Goal: Browse casually

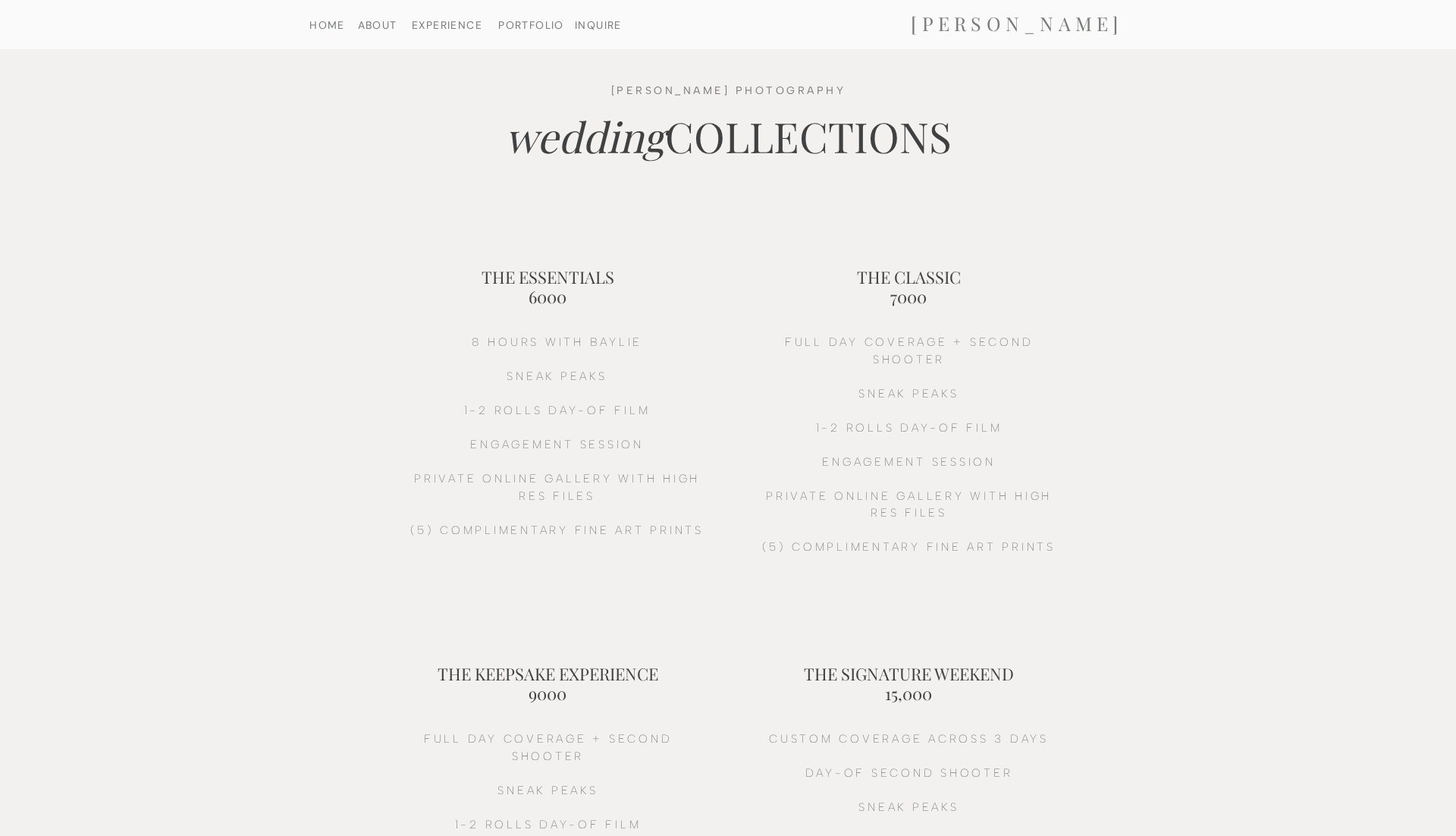
click at [315, 30] on nav "HOME" at bounding box center [327, 25] width 78 height 10
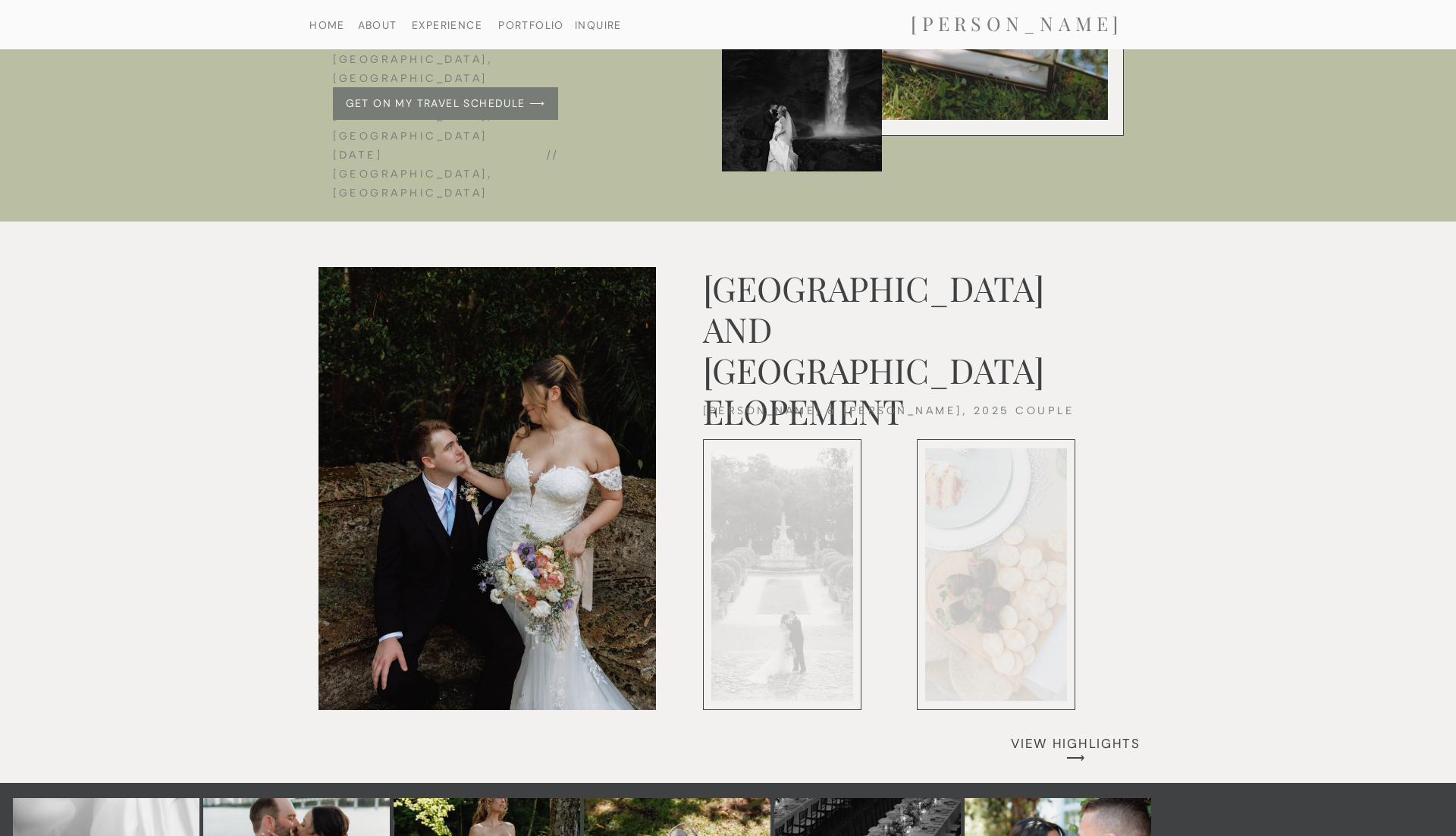
scroll to position [5973, 0]
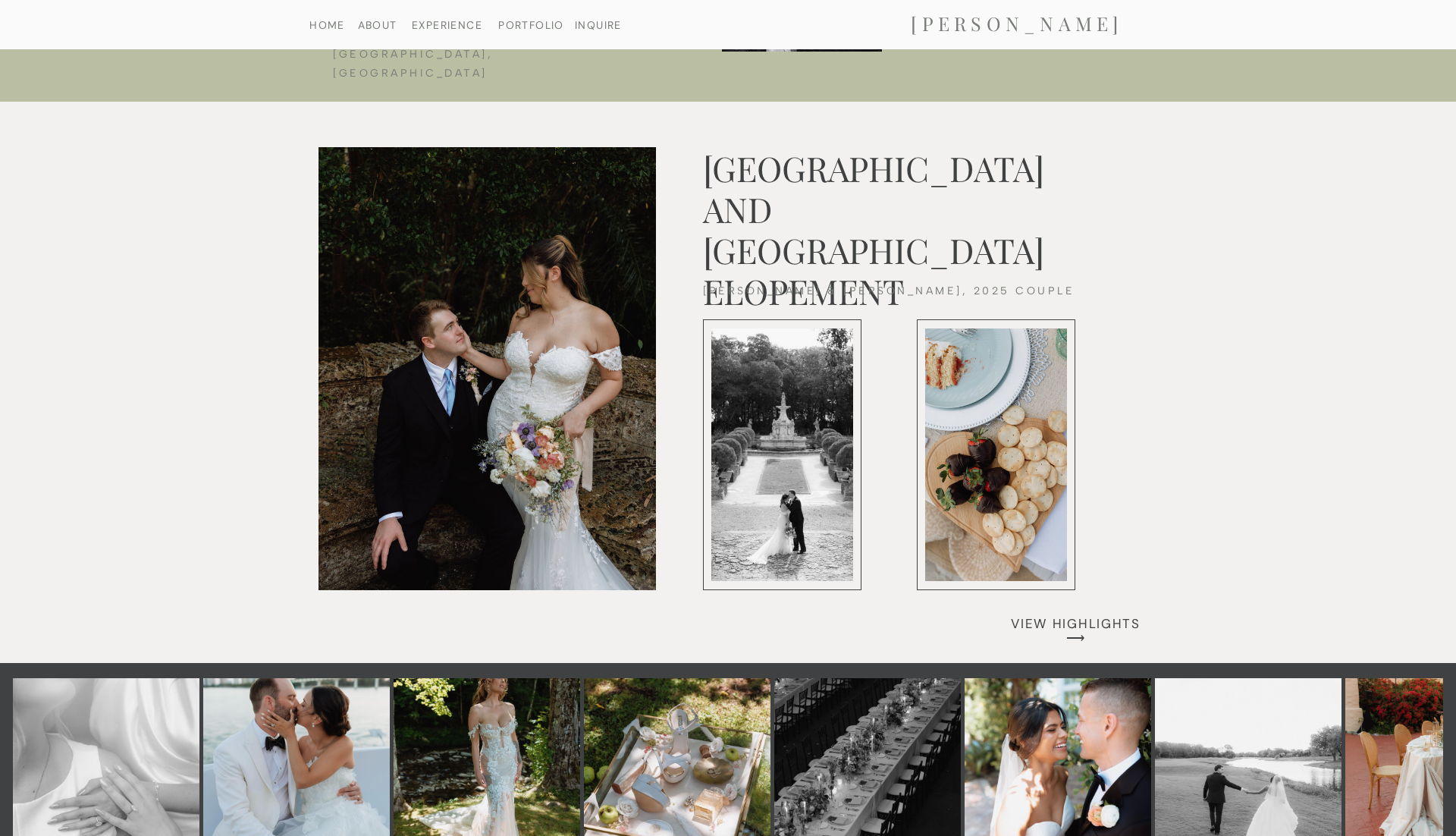
click at [1031, 620] on nav "VIEW HIGHLIGHTS ⟶" at bounding box center [1076, 622] width 152 height 11
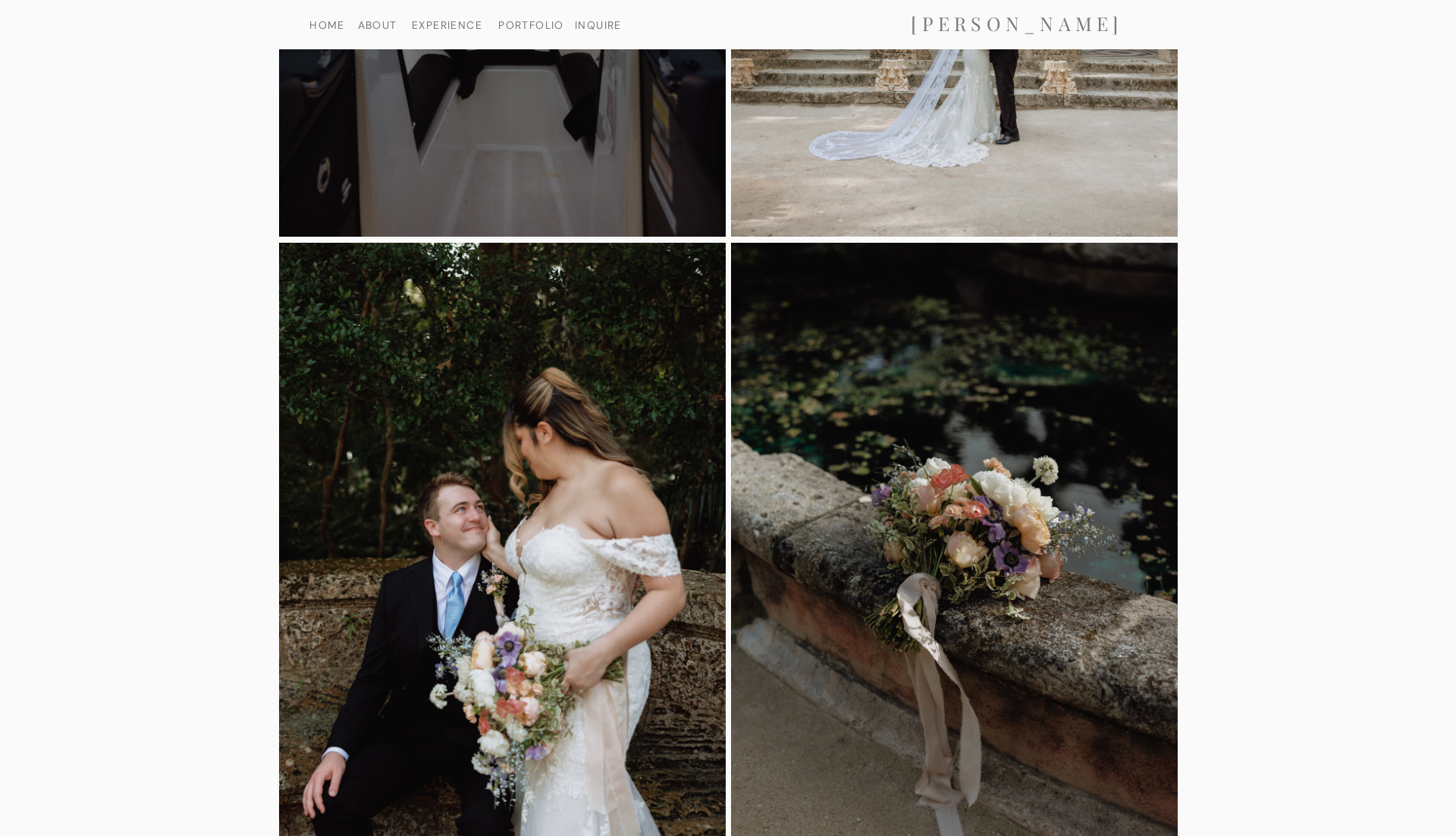
scroll to position [6753, 0]
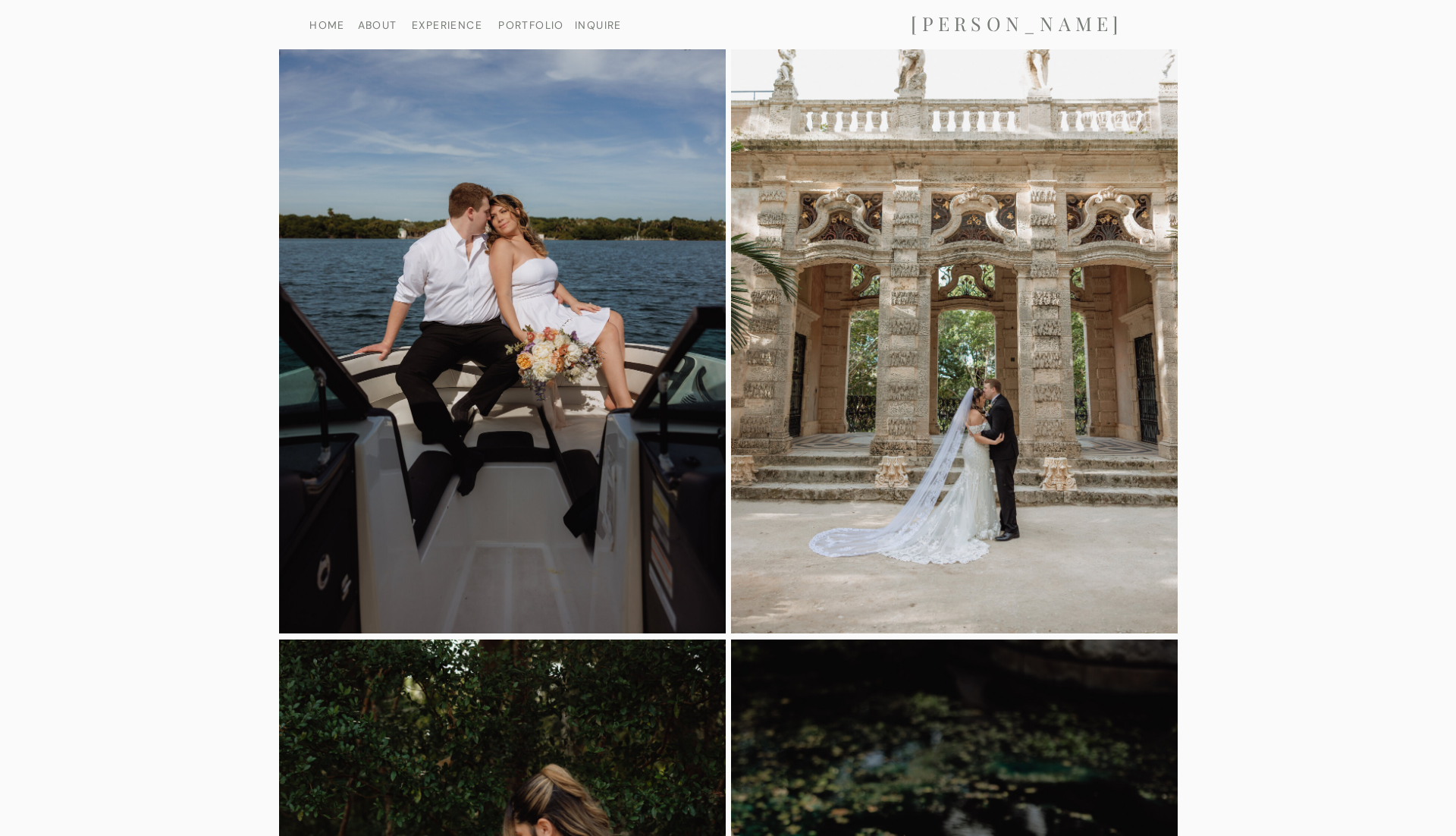
click at [196, 348] on div "HOME ABOUT EXPERIENCE [PERSON_NAME] PORTFOLIO INQUIRE [PERSON_NAME] navigation …" at bounding box center [728, 356] width 1456 height 14219
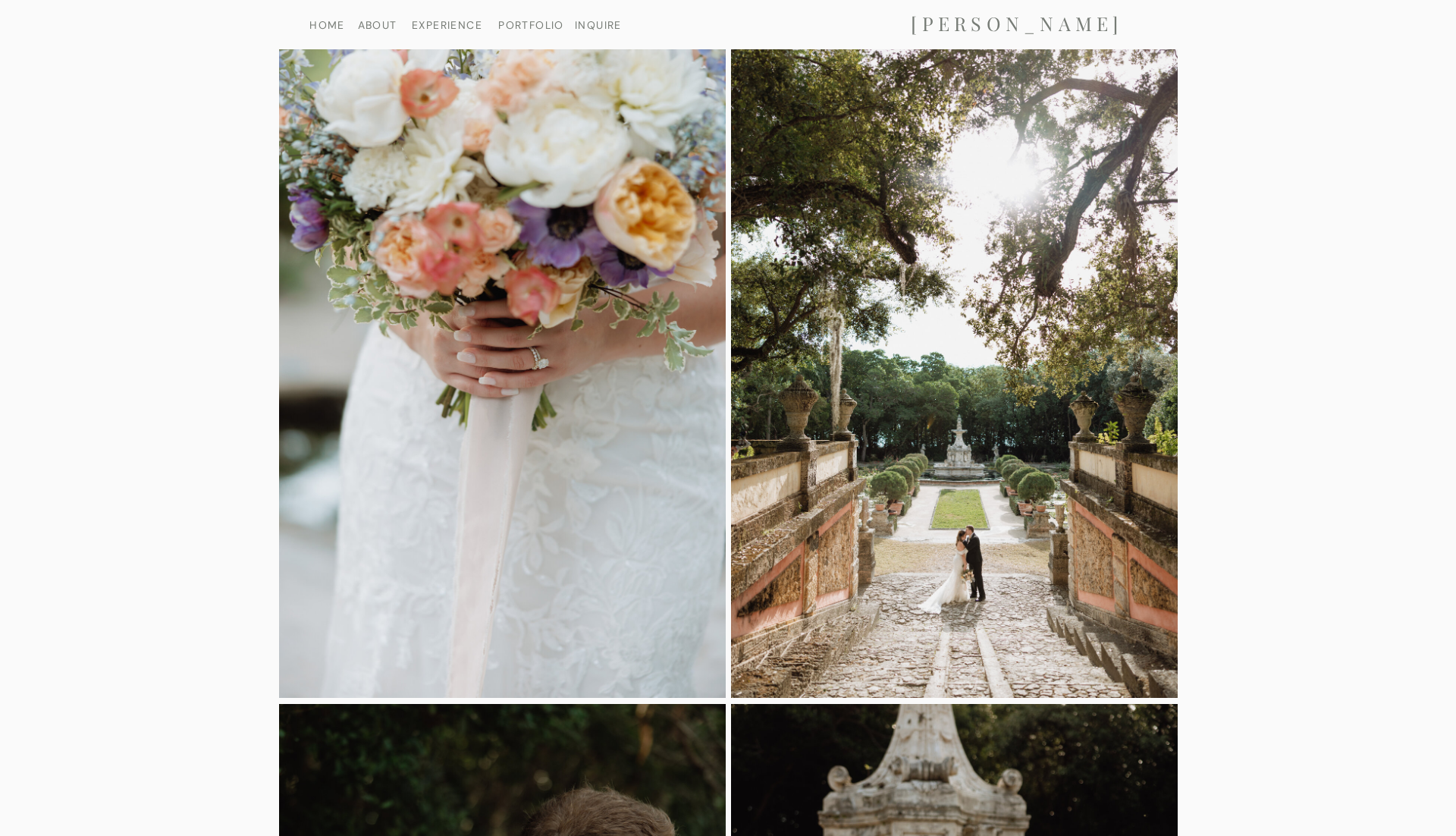
scroll to position [0, 0]
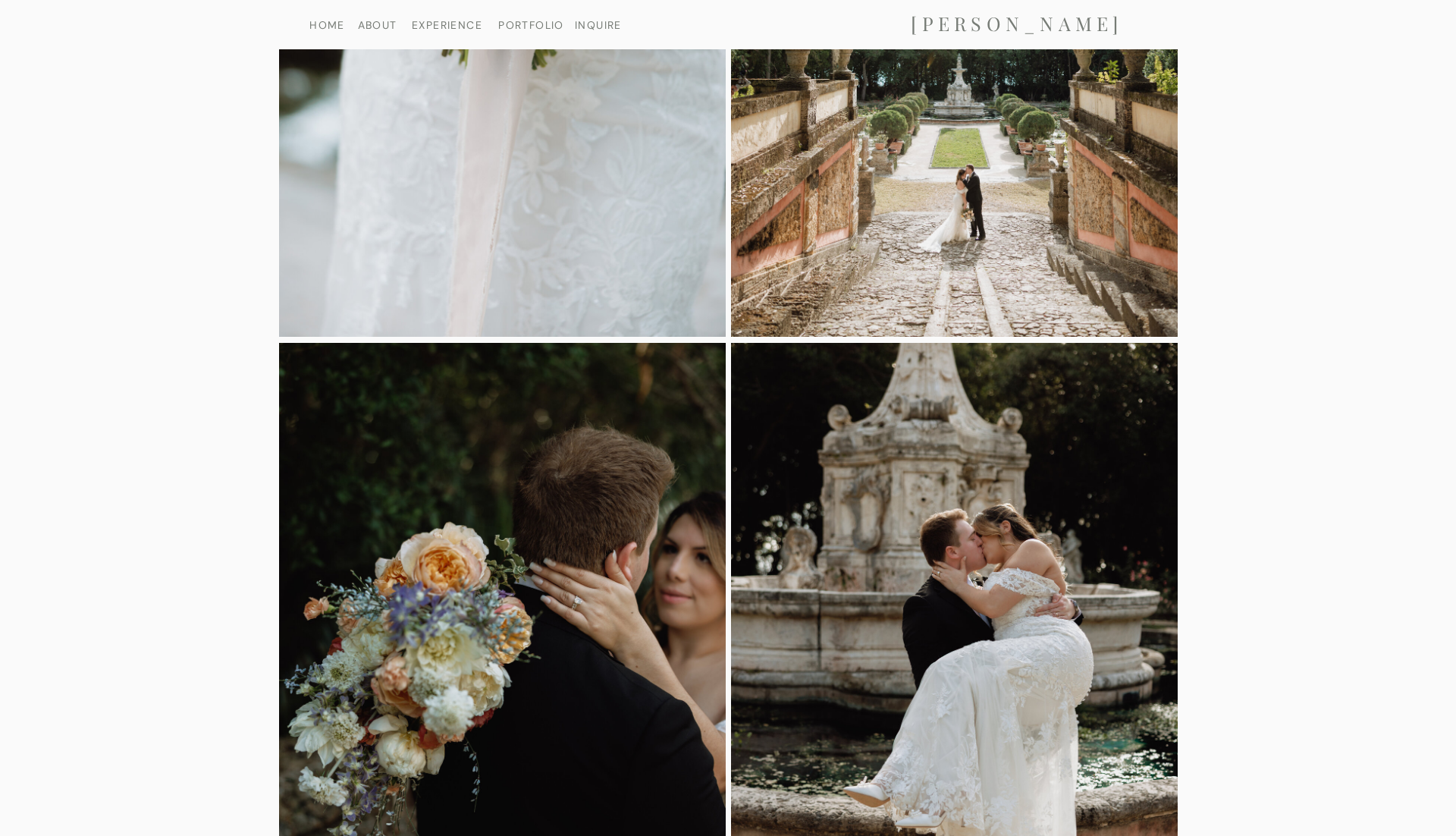
scroll to position [975, 0]
